Goal: Information Seeking & Learning: Find specific fact

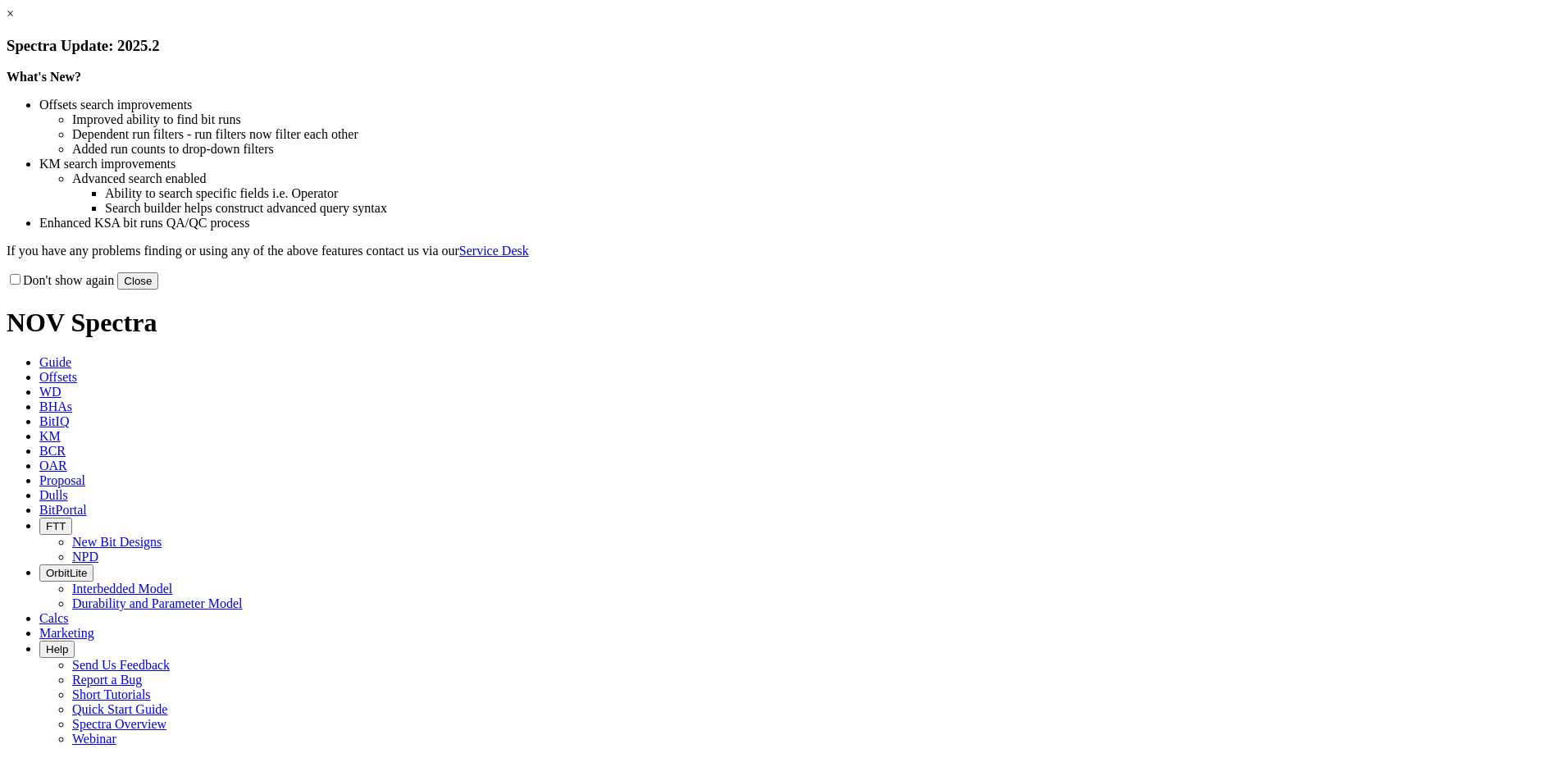
click at [158, 290] on button "Close" at bounding box center [138, 281] width 41 height 18
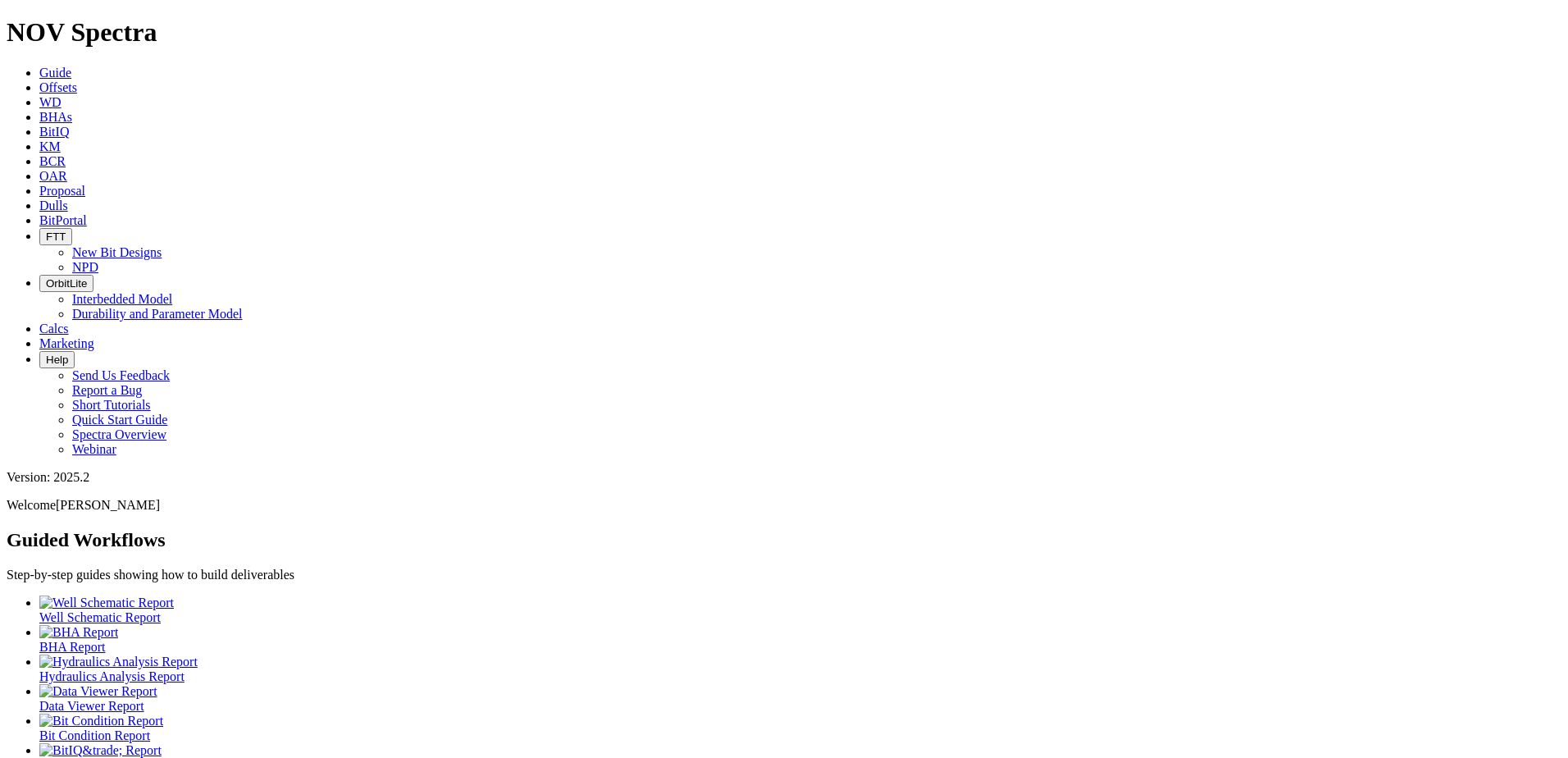
click at [77, 81] on link "Offsets" at bounding box center [58, 88] width 38 height 14
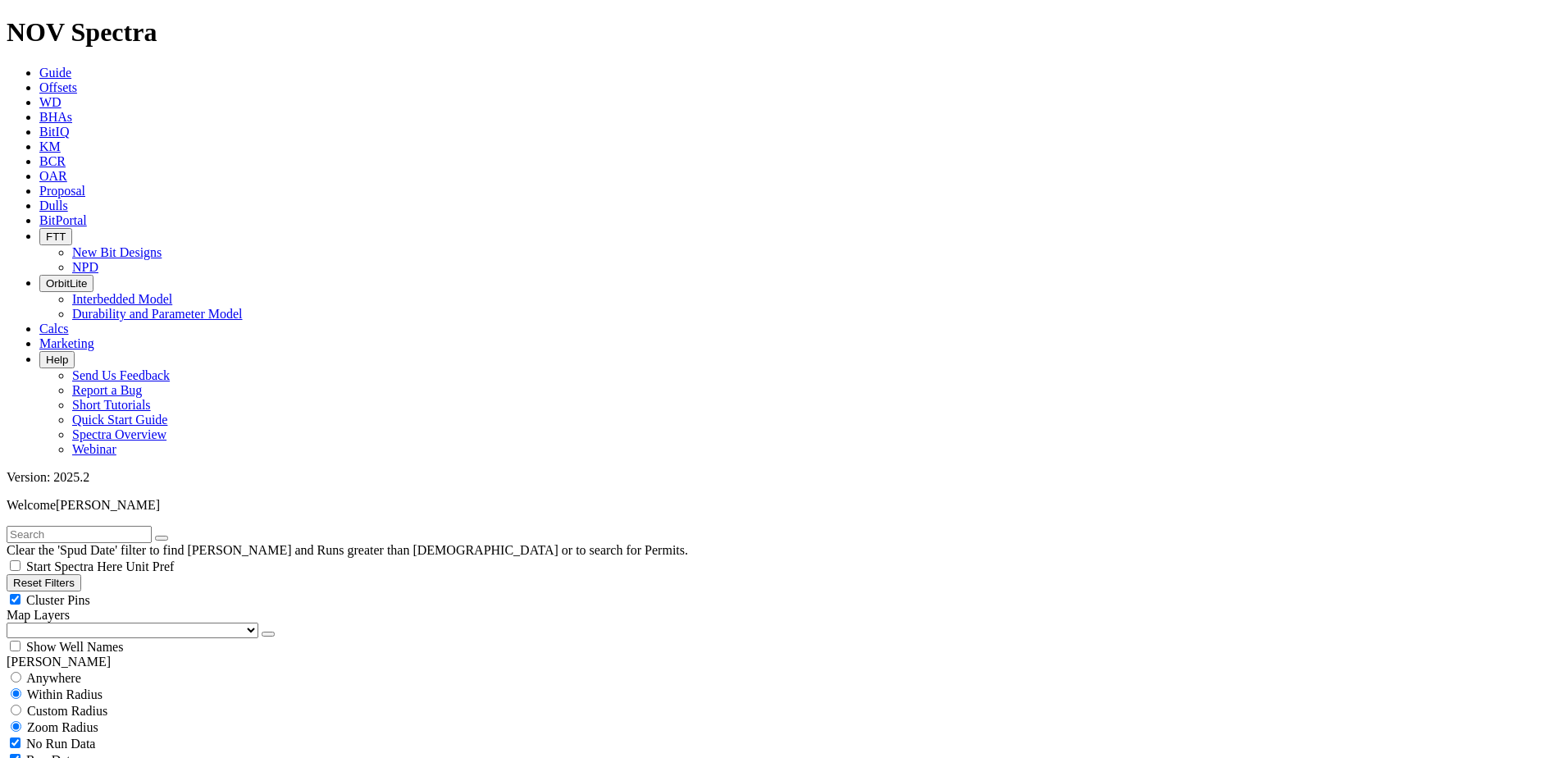
click at [152, 526] on input "text" at bounding box center [78, 535] width 145 height 18
paste input "A299493"
type input "A299493"
click at [99, 623] on select "US Counties [GEOGRAPHIC_DATA], [GEOGRAPHIC_DATA] [GEOGRAPHIC_DATA], [GEOGRAPHIC…" at bounding box center [132, 631] width 252 height 16
click at [12, 623] on select "US Counties [GEOGRAPHIC_DATA], [GEOGRAPHIC_DATA] [GEOGRAPHIC_DATA], [GEOGRAPHIC…" at bounding box center [132, 631] width 252 height 16
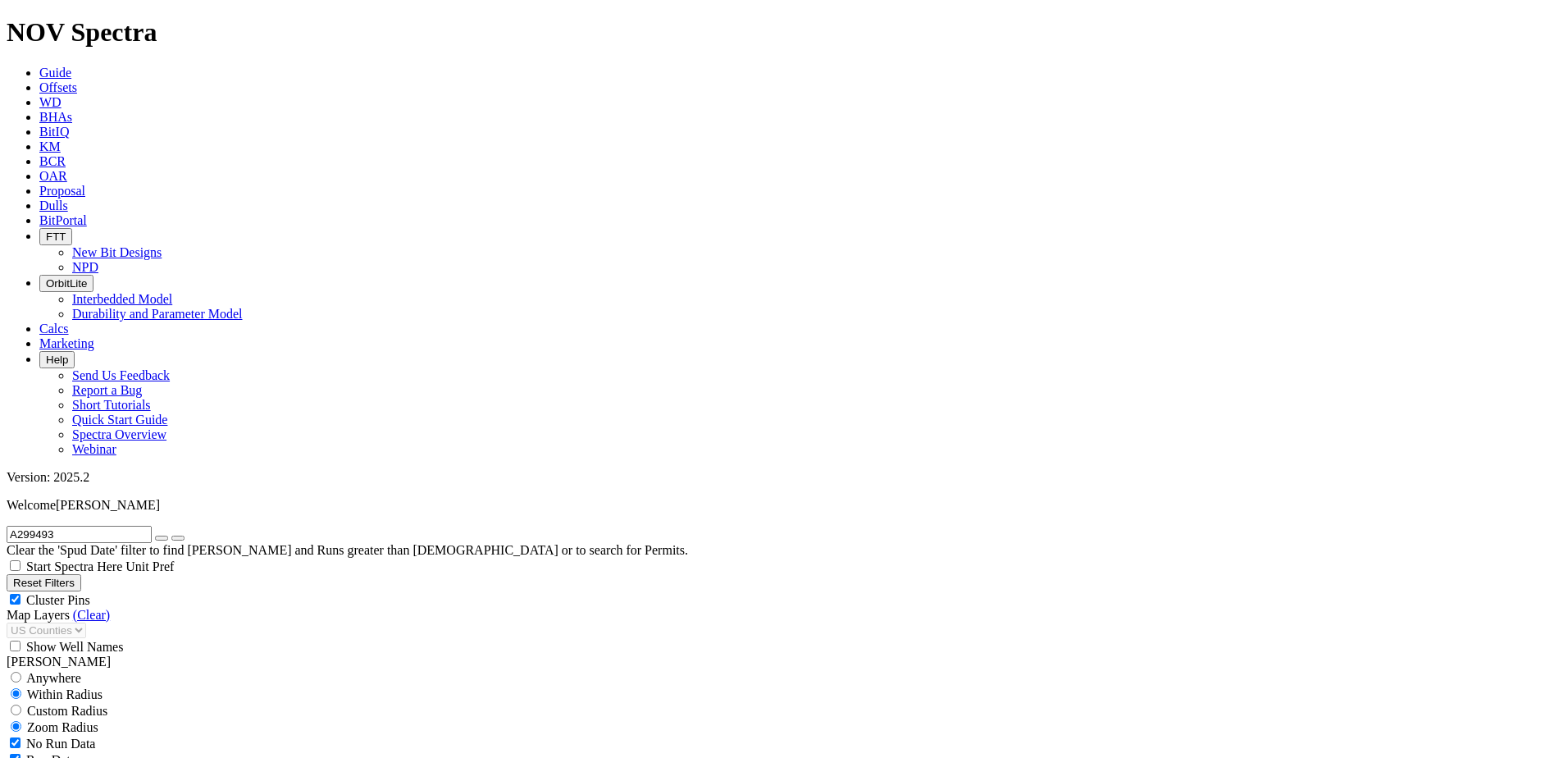
click at [162, 538] on icon "button" at bounding box center [162, 538] width 0 height 0
click at [152, 526] on input "text" at bounding box center [78, 535] width 145 height 18
click at [92, 526] on input "text" at bounding box center [78, 535] width 145 height 18
paste input "A299493"
type input "A299493"
